Goal: Check status: Check status

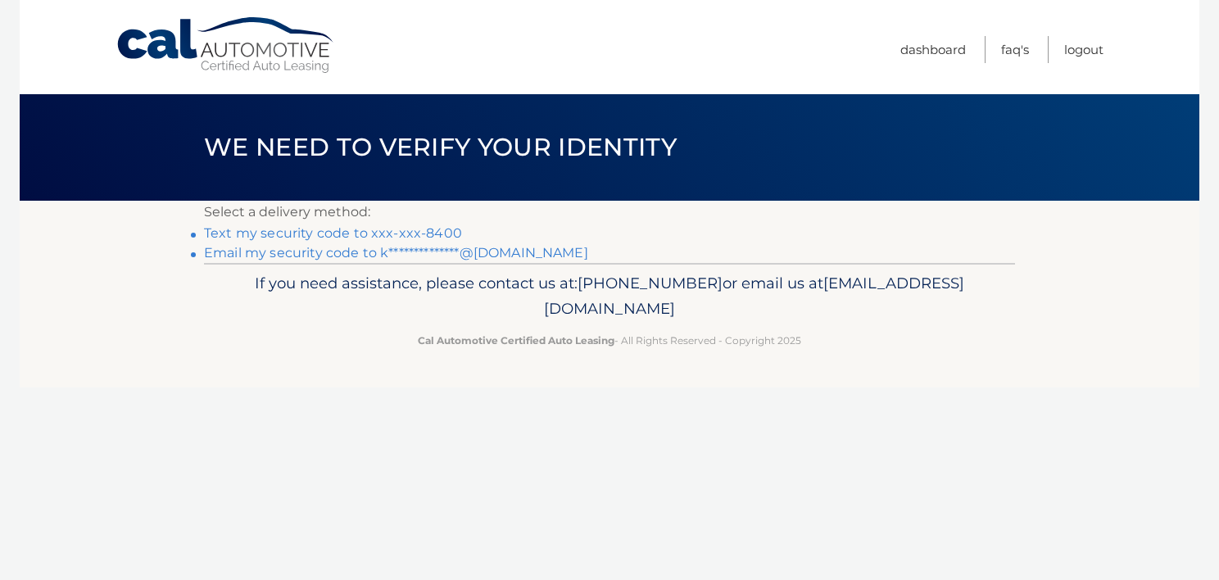
click at [330, 231] on link "Text my security code to xxx-xxx-8400" at bounding box center [333, 233] width 258 height 16
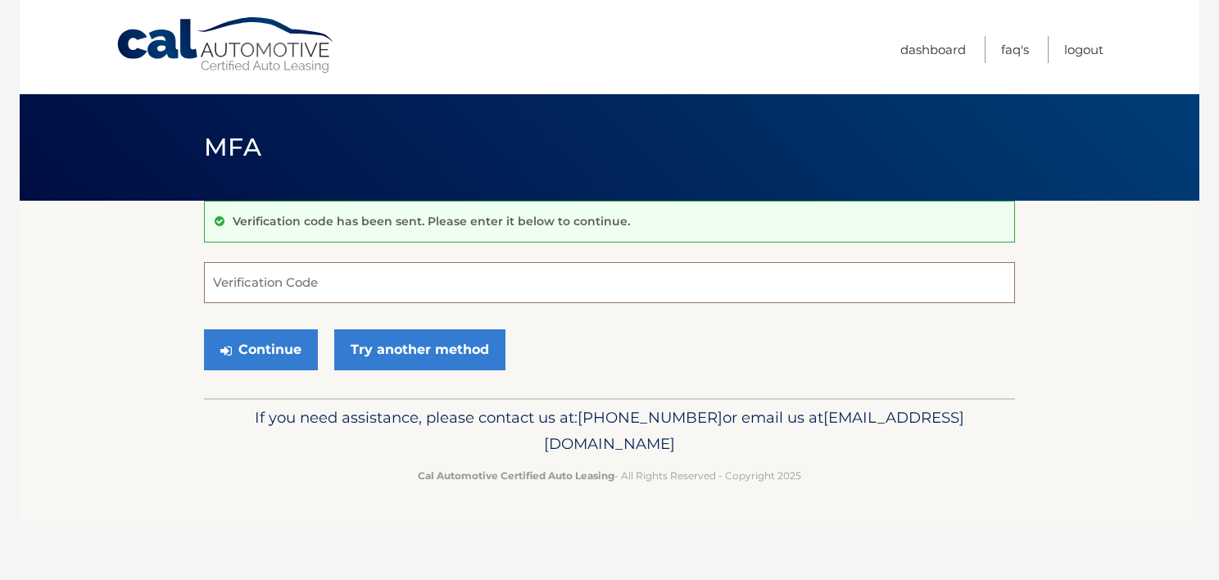
click at [356, 285] on input "Verification Code" at bounding box center [609, 282] width 811 height 41
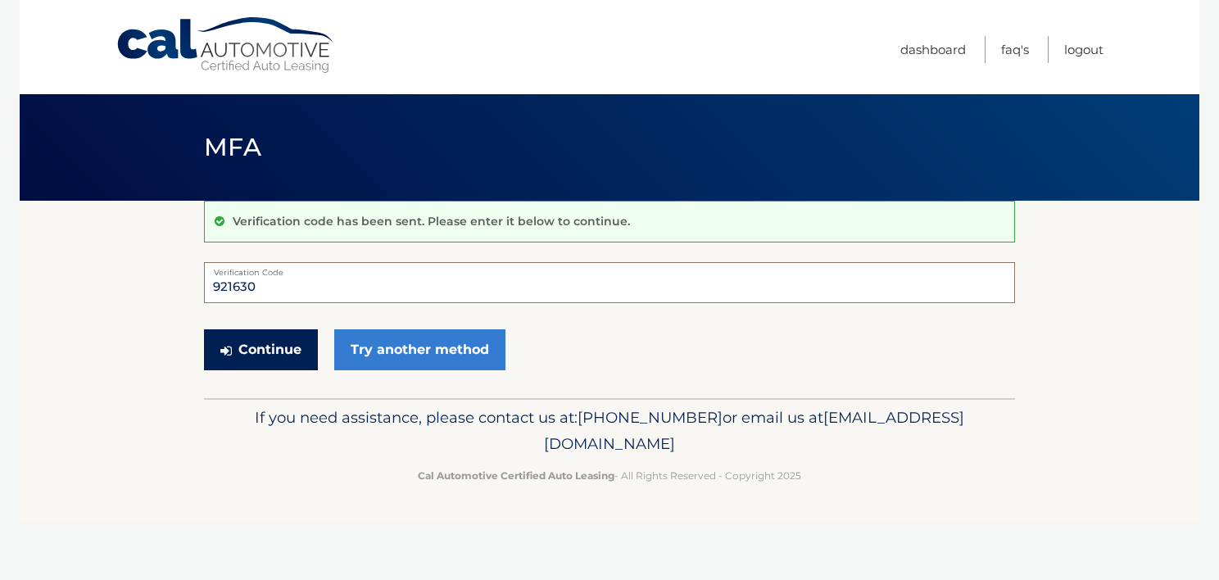
type input "921630"
click at [253, 351] on button "Continue" at bounding box center [261, 349] width 114 height 41
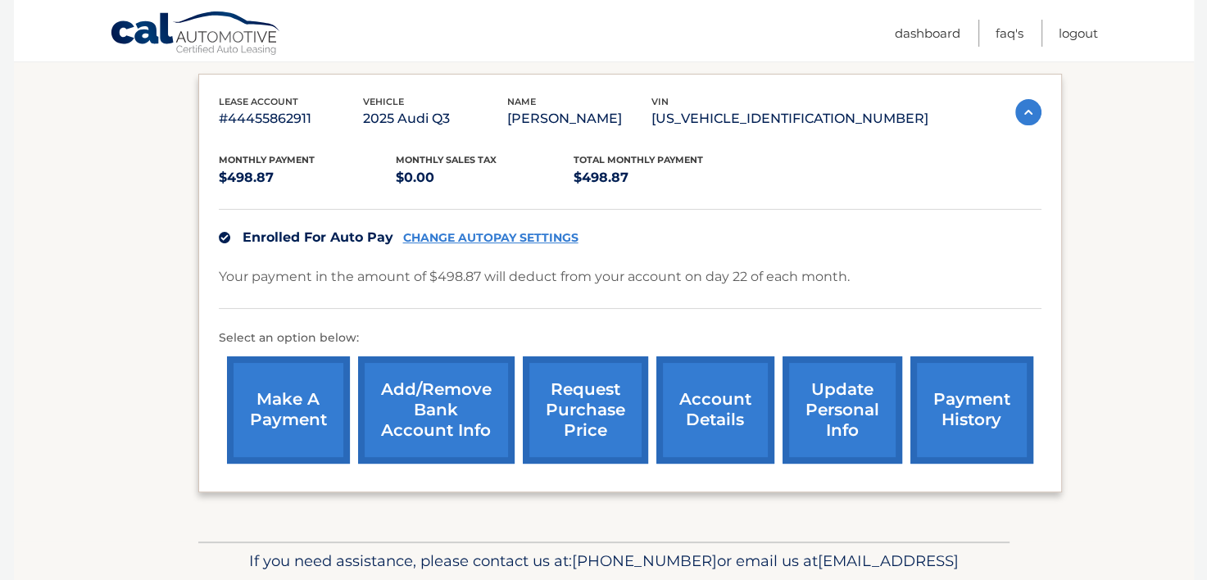
scroll to position [266, 0]
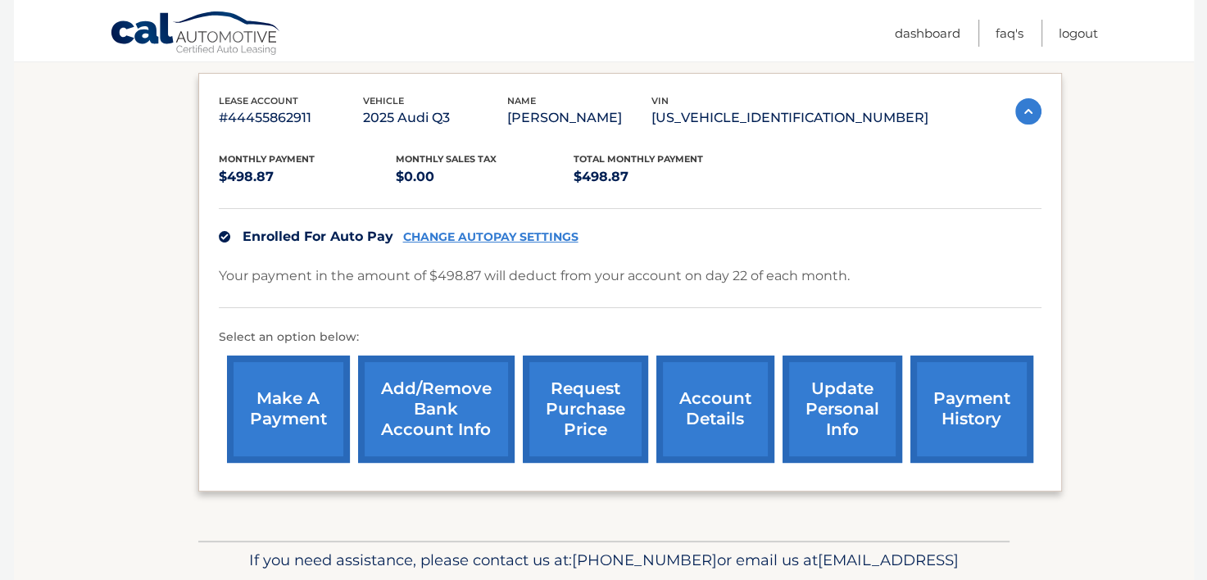
click at [971, 405] on link "payment history" at bounding box center [971, 409] width 123 height 107
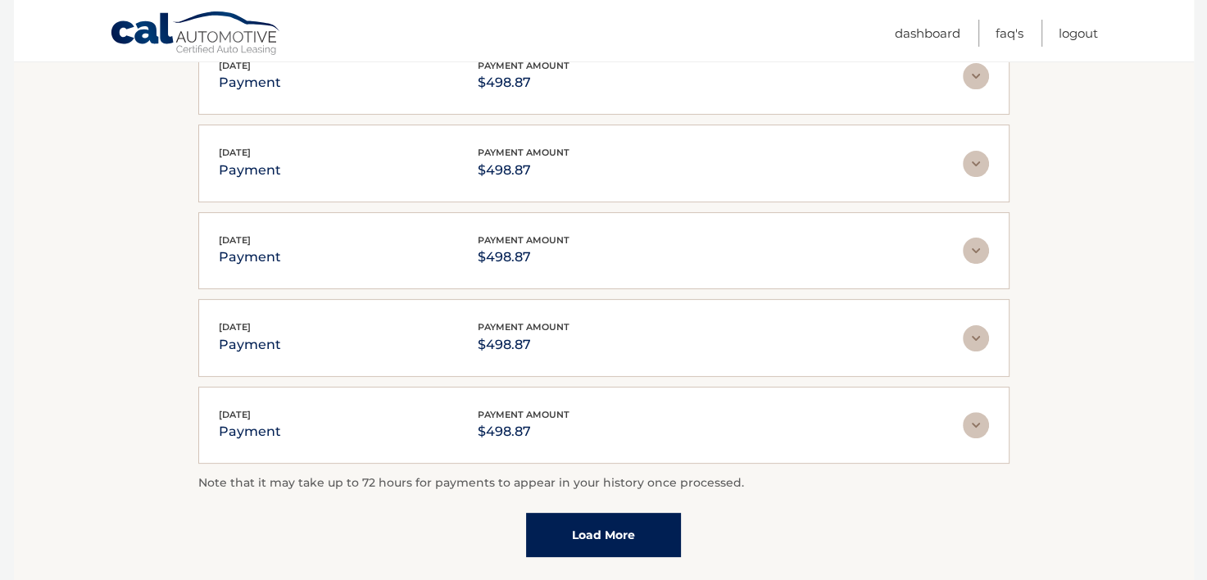
scroll to position [365, 0]
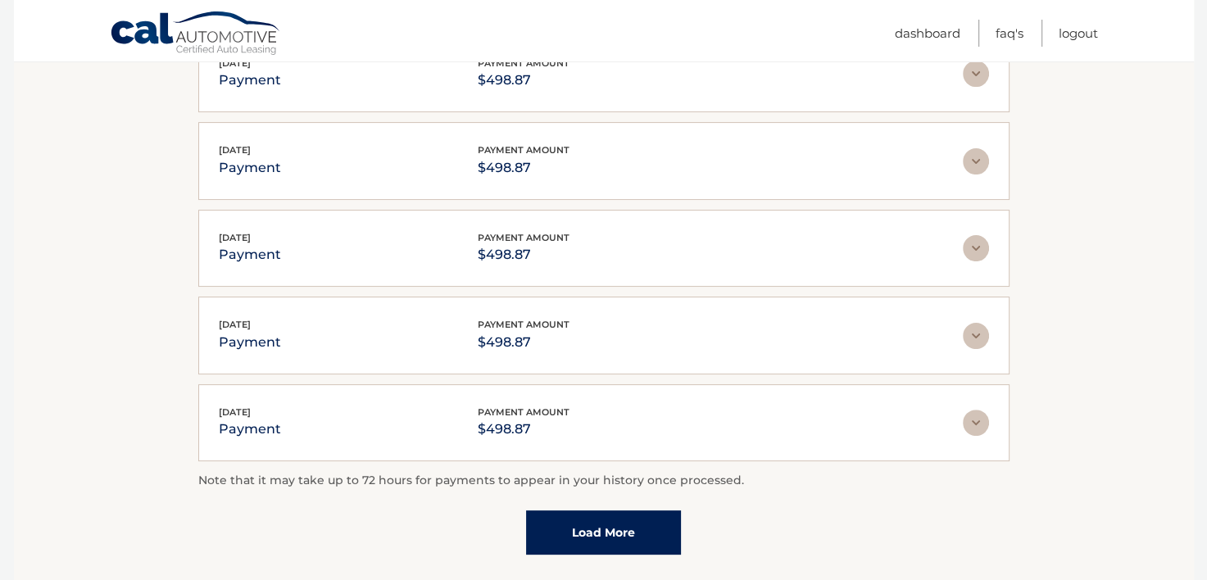
click at [593, 534] on link "Load More" at bounding box center [603, 532] width 155 height 44
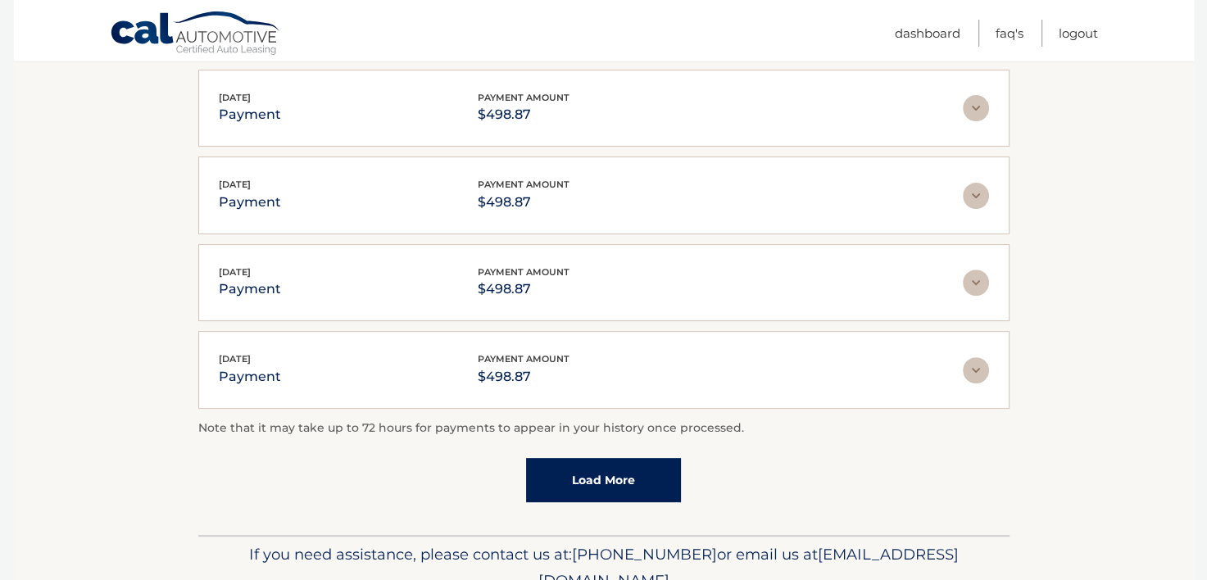
scroll to position [579, 0]
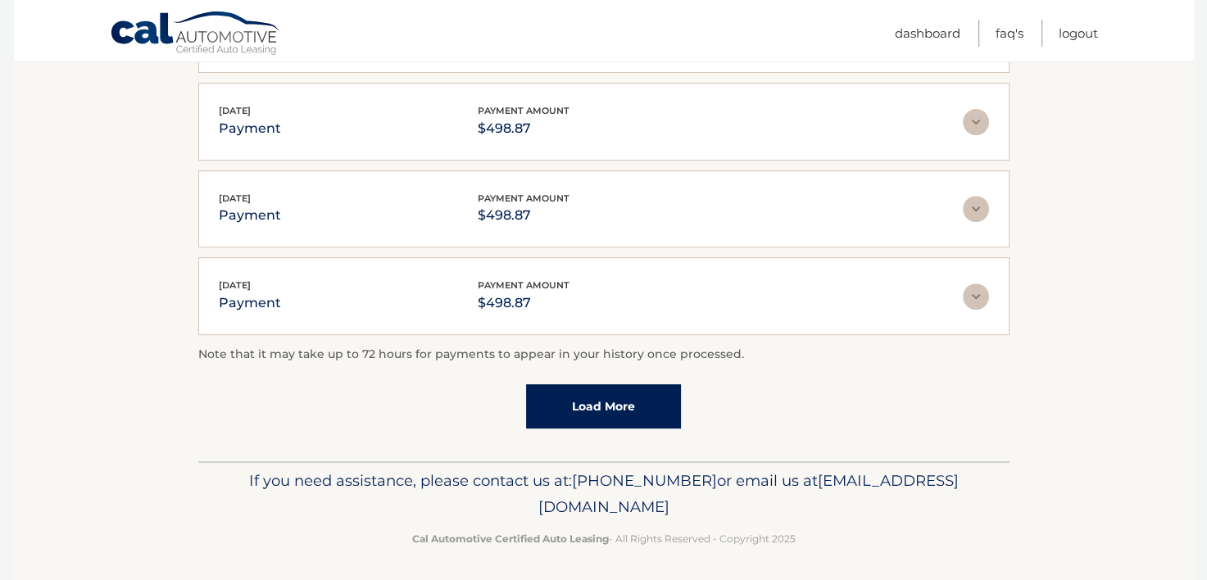
click at [590, 417] on link "Load More" at bounding box center [603, 406] width 155 height 44
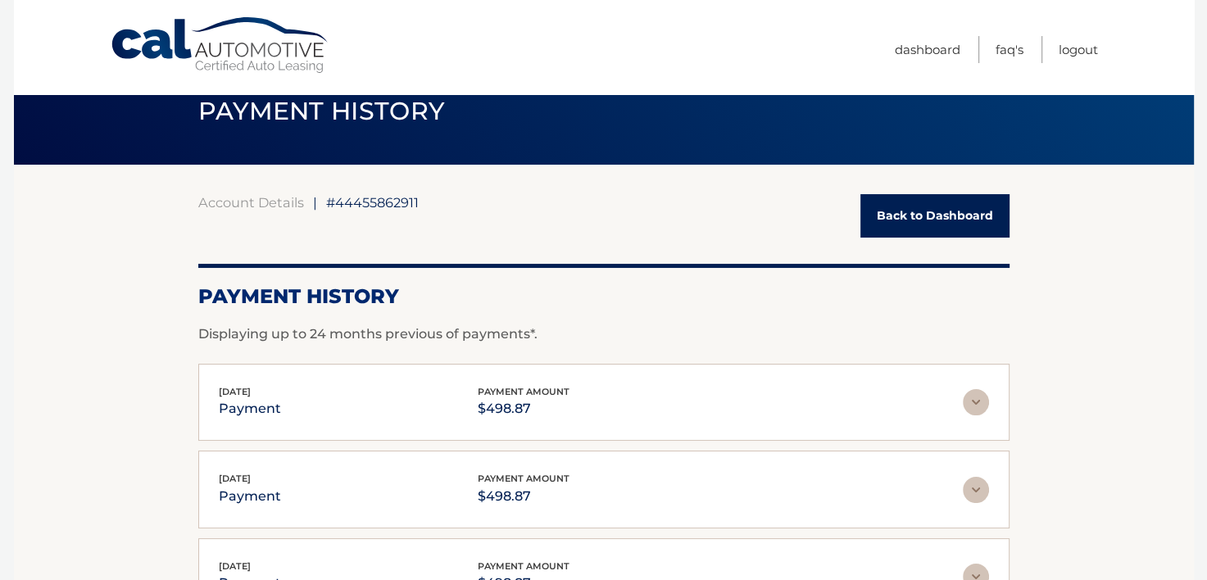
scroll to position [0, 0]
